Goal: Information Seeking & Learning: Learn about a topic

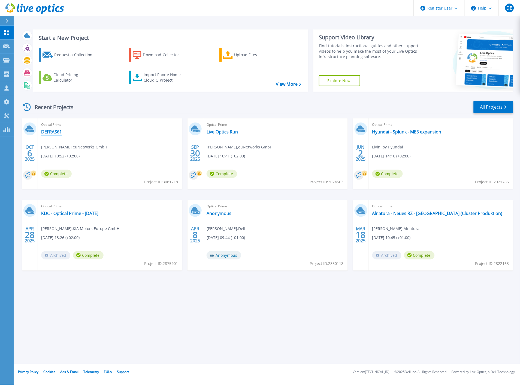
click at [41, 129] on link "DEFRAS61" at bounding box center [51, 131] width 21 height 5
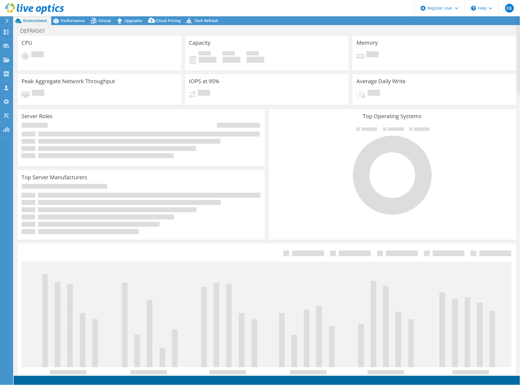
select select "USD"
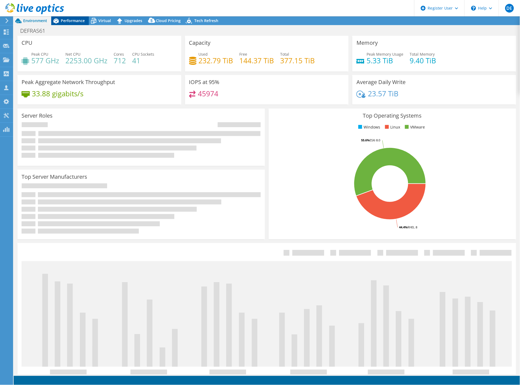
click at [64, 19] on span "Performance" at bounding box center [73, 20] width 24 height 5
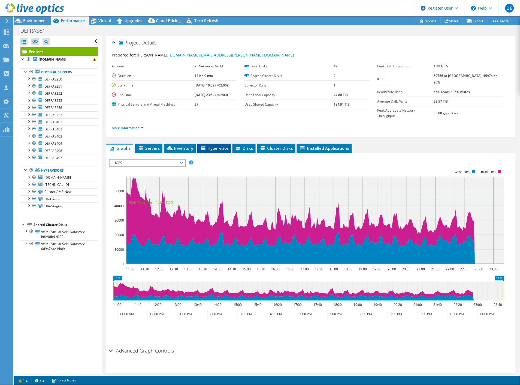
click at [204, 146] on icon at bounding box center [203, 148] width 5 height 4
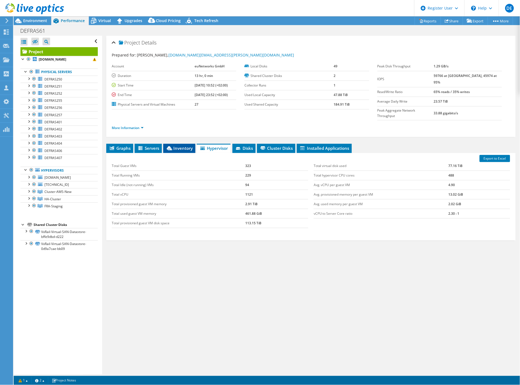
click at [176, 145] on span "Inventory" at bounding box center [179, 147] width 27 height 5
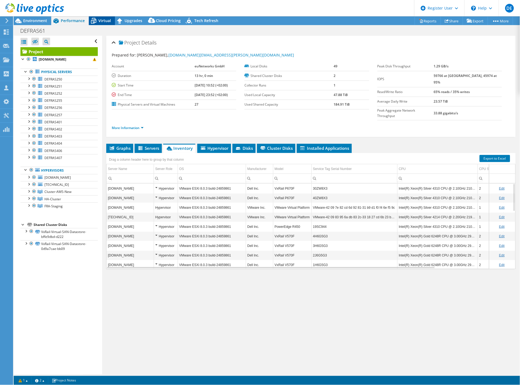
click at [101, 20] on span "Virtual" at bounding box center [104, 20] width 13 height 5
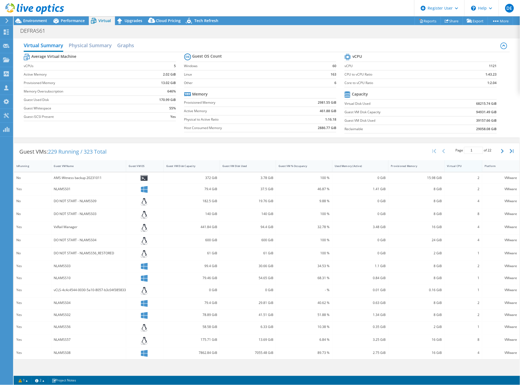
click at [460, 164] on div "Virtual CPU" at bounding box center [460, 166] width 26 height 4
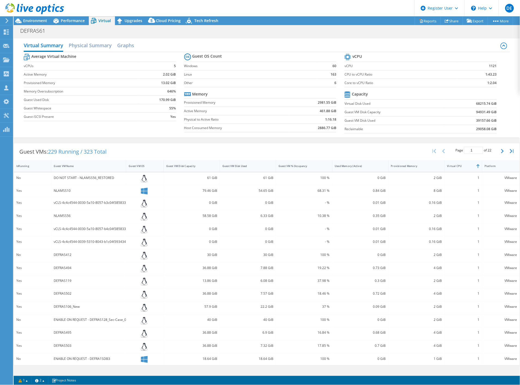
click at [460, 165] on div "Virtual CPU" at bounding box center [460, 166] width 26 height 4
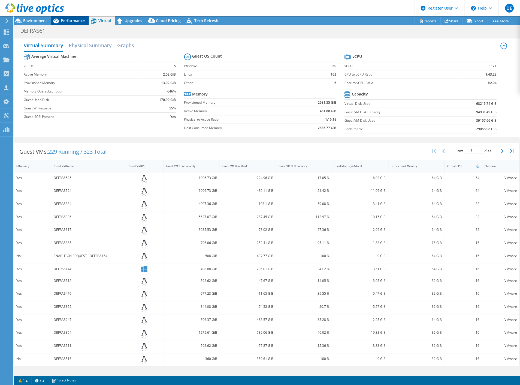
click at [74, 20] on span "Performance" at bounding box center [73, 20] width 24 height 5
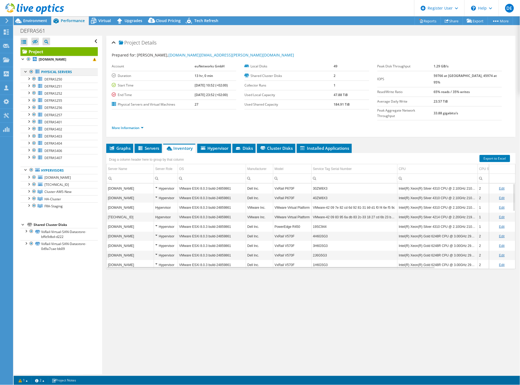
click at [32, 70] on div at bounding box center [31, 71] width 5 height 7
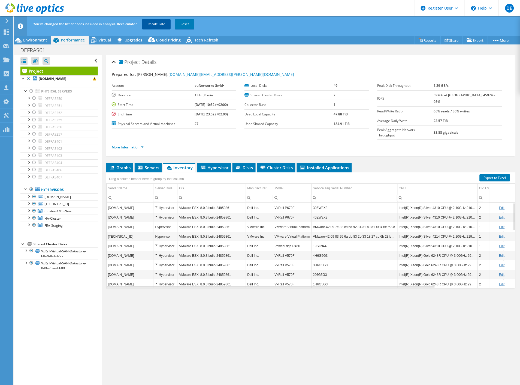
click at [158, 25] on link "Recalculate" at bounding box center [156, 24] width 28 height 10
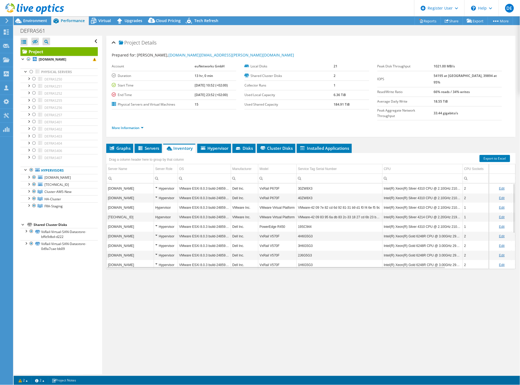
click at [381, 123] on ul "More Information" at bounding box center [311, 126] width 399 height 7
click at [111, 20] on div "Virtual" at bounding box center [102, 20] width 26 height 9
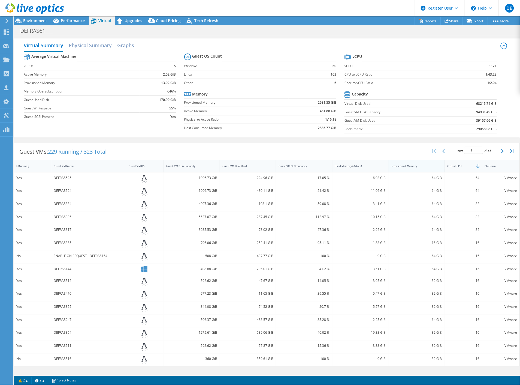
click at [412, 163] on div "Provisioned Memory" at bounding box center [413, 166] width 49 height 8
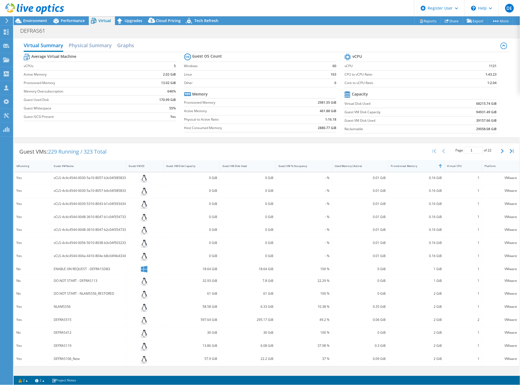
click at [412, 163] on div "Provisioned Memory" at bounding box center [413, 166] width 49 height 8
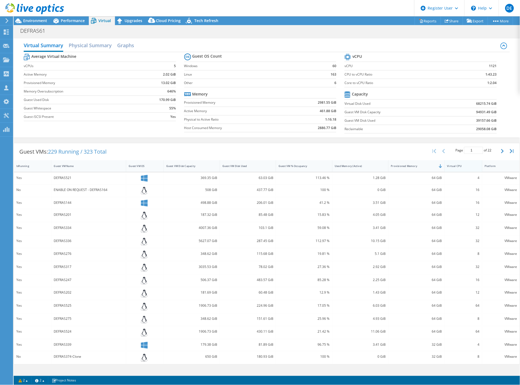
click at [467, 167] on div "Virtual CPU" at bounding box center [460, 166] width 26 height 4
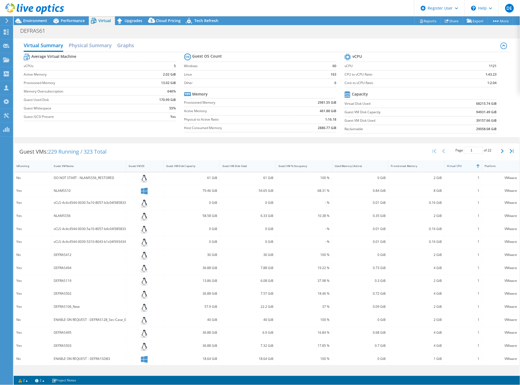
click at [467, 168] on div "Virtual CPU" at bounding box center [460, 166] width 31 height 8
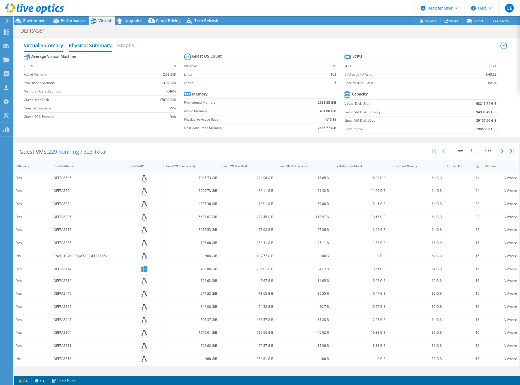
click at [91, 44] on h2 "Physical Summary" at bounding box center [90, 46] width 43 height 12
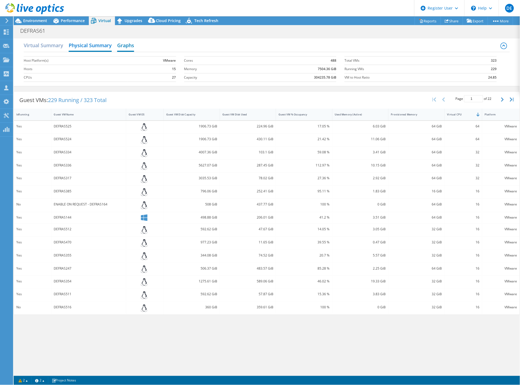
click at [131, 44] on h2 "Graphs" at bounding box center [125, 46] width 17 height 12
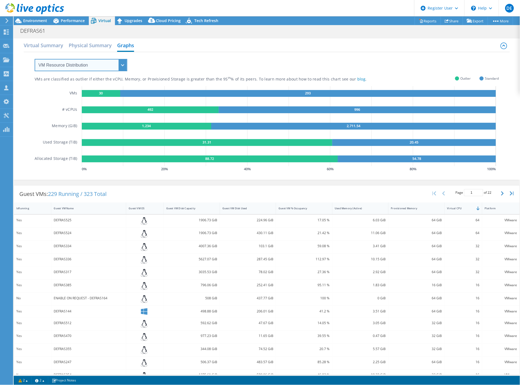
click at [117, 64] on select "VM Resource Distribution Provisioning Contrast Over Provisioning" at bounding box center [81, 65] width 93 height 12
select select "Over Provisioning"
click at [35, 59] on select "VM Resource Distribution Provisioning Contrast Over Provisioning" at bounding box center [81, 65] width 93 height 12
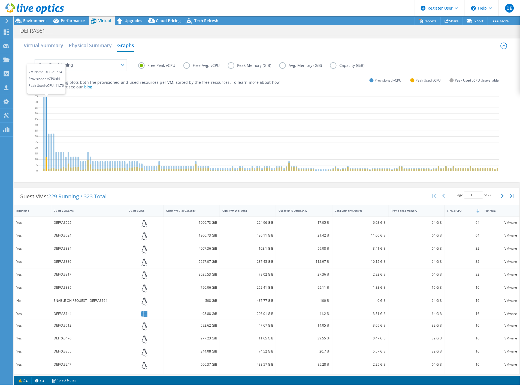
click at [46, 103] on icon at bounding box center [46, 134] width 1 height 74
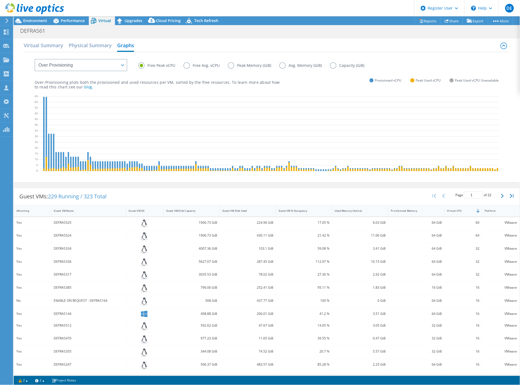
click at [201, 64] on label "Free Avg. vCPU" at bounding box center [205, 65] width 44 height 7
click at [0, 0] on input "Free Avg. vCPU" at bounding box center [0, 0] width 0 height 0
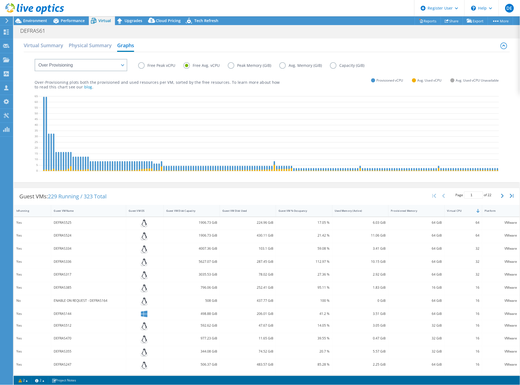
click at [231, 67] on label "Peak Memory (GiB)" at bounding box center [254, 65] width 52 height 7
click at [0, 0] on input "Peak Memory (GiB)" at bounding box center [0, 0] width 0 height 0
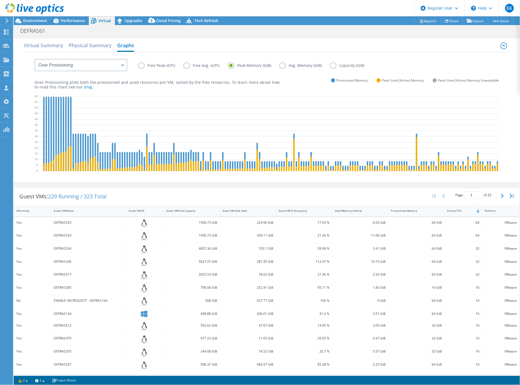
click at [361, 65] on label "Capacity (GiB)" at bounding box center [351, 65] width 43 height 7
click at [0, 0] on input "Capacity (GiB)" at bounding box center [0, 0] width 0 height 0
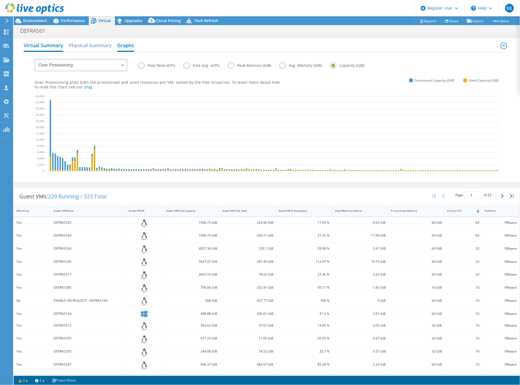
click at [39, 46] on h2 "Virtual Summary" at bounding box center [44, 46] width 40 height 12
